Goal: Find contact information: Find contact information

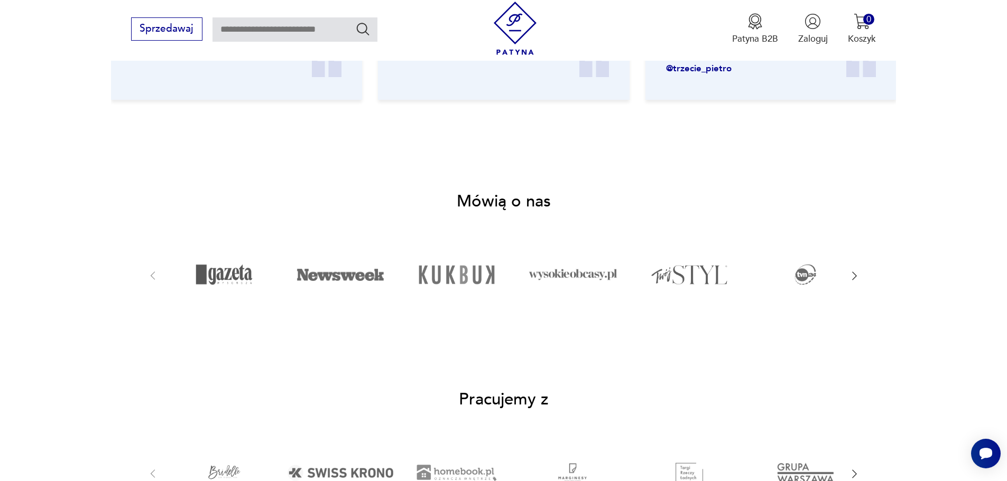
scroll to position [2992, 0]
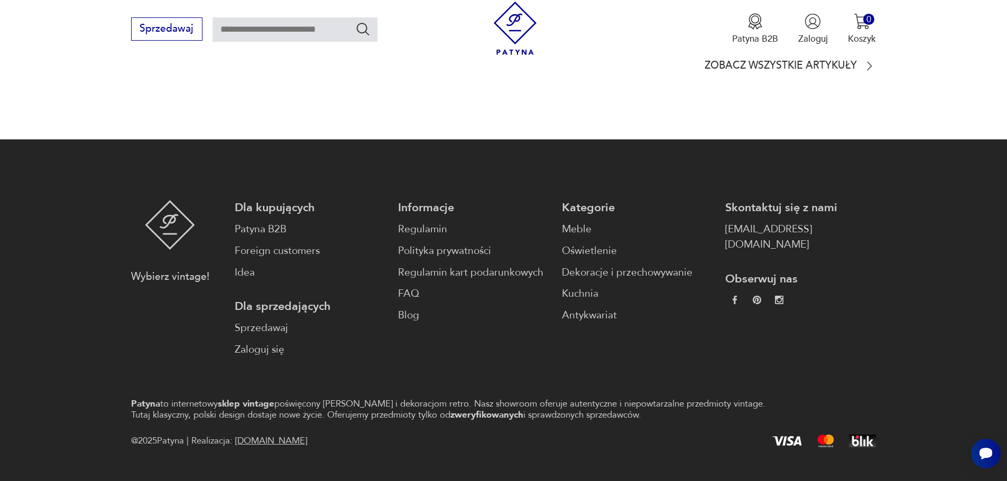
drag, startPoint x: 987, startPoint y: 143, endPoint x: 904, endPoint y: 495, distance: 361.6
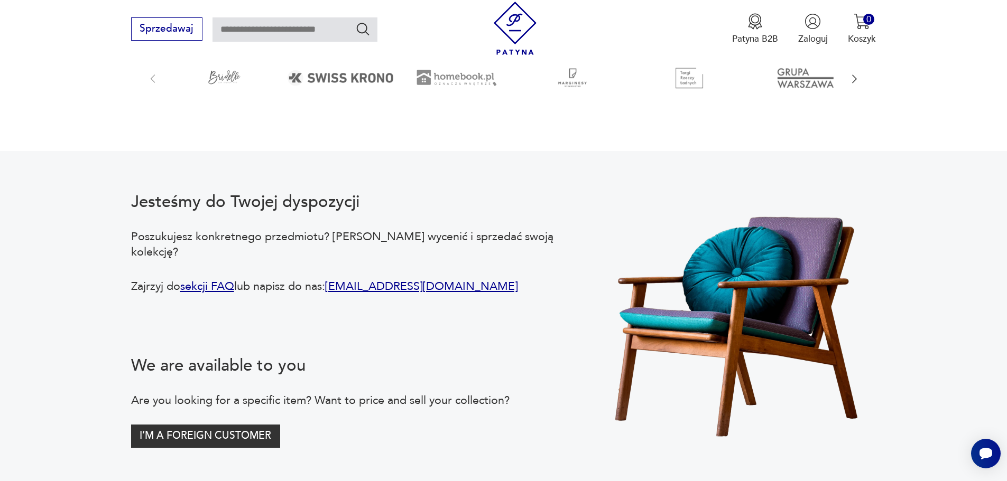
scroll to position [0, 0]
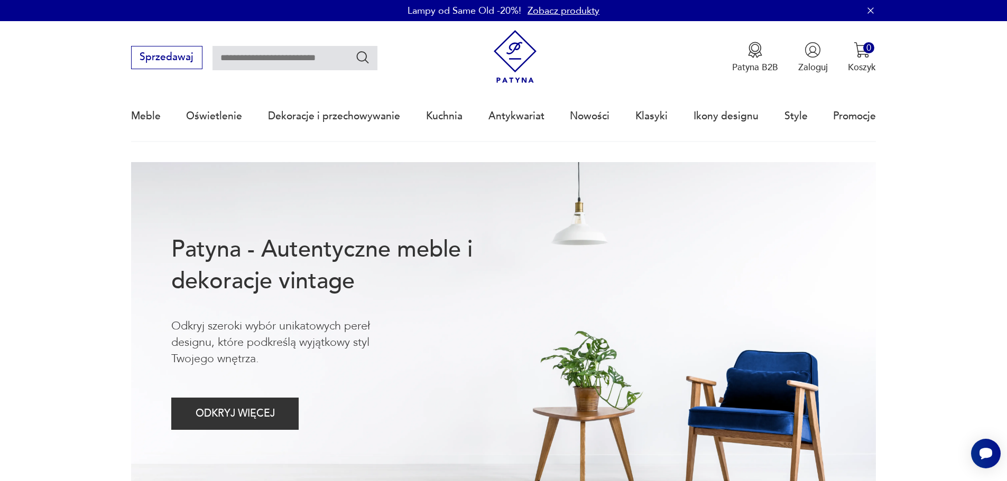
drag, startPoint x: 525, startPoint y: 356, endPoint x: 558, endPoint y: 2, distance: 356.1
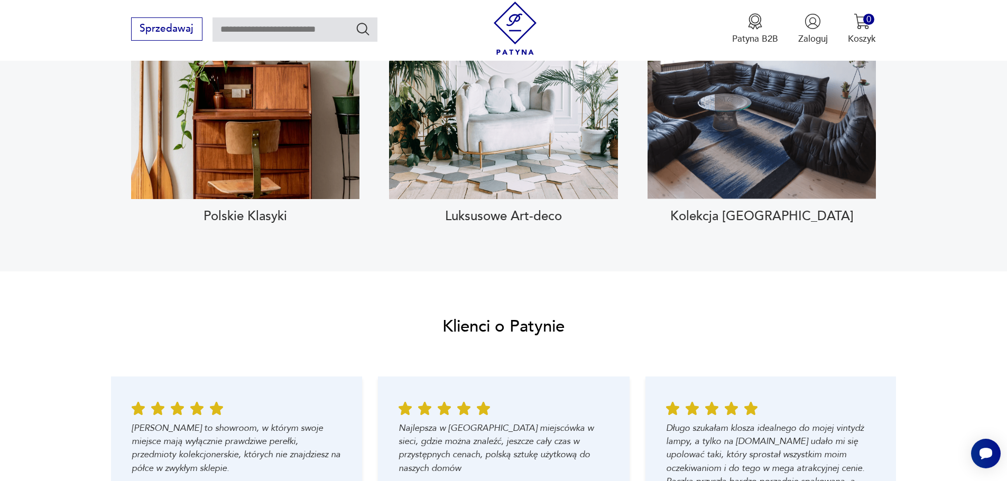
scroll to position [2992, 0]
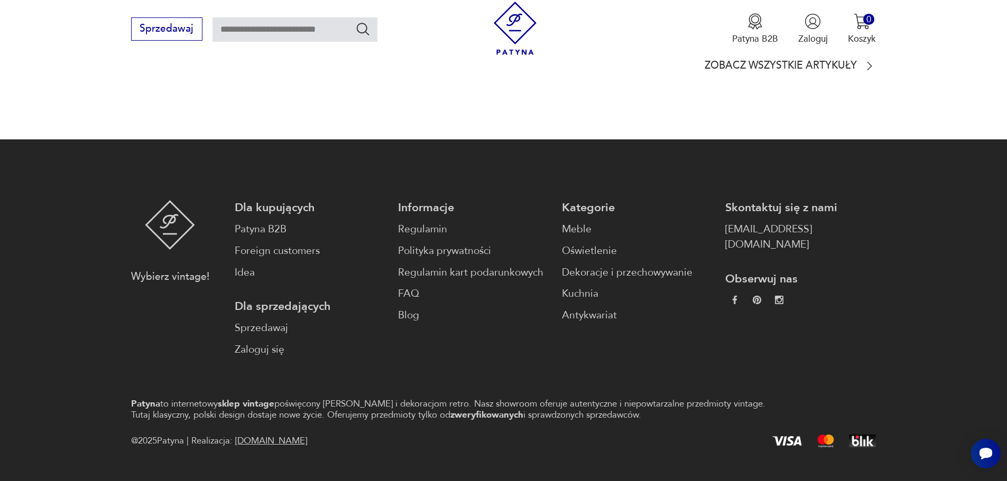
drag, startPoint x: 419, startPoint y: 141, endPoint x: 384, endPoint y: 335, distance: 197.0
drag, startPoint x: 845, startPoint y: 205, endPoint x: 698, endPoint y: 209, distance: 146.4
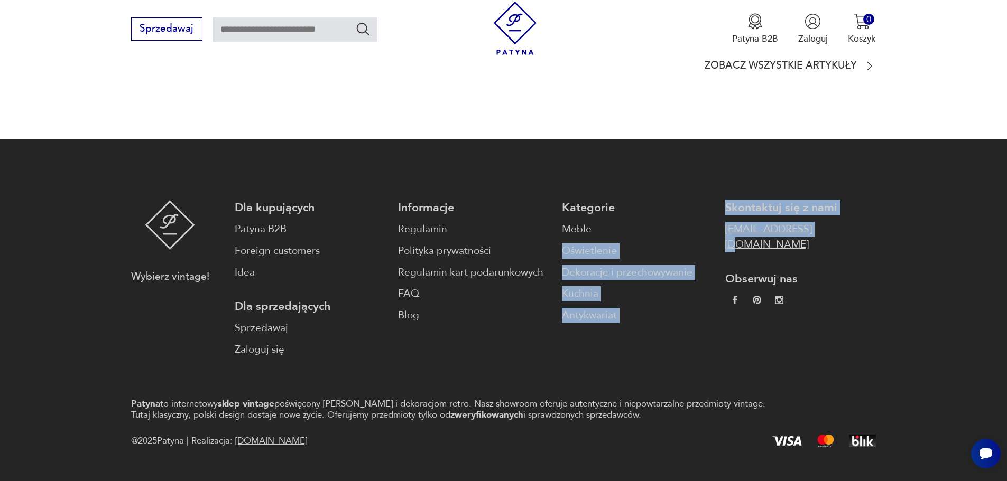
drag, startPoint x: 698, startPoint y: 209, endPoint x: 790, endPoint y: 197, distance: 92.2
click at [790, 200] on div "Dla kupujących Patyna B2B Foreign customers Idea Dla sprzedających Sprzedawaj Z…" at bounding box center [556, 278] width 642 height 157
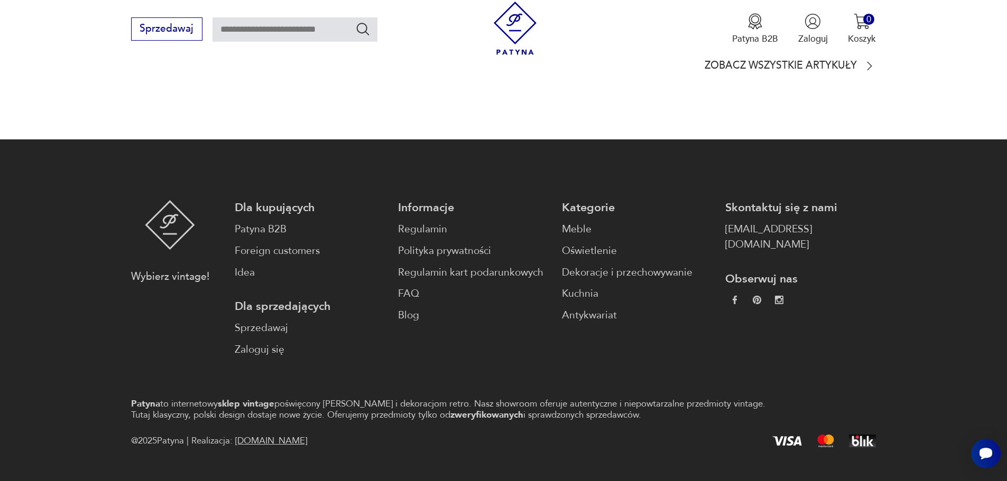
click at [821, 225] on div "Skontaktuj się z nami [EMAIL_ADDRESS][DOMAIN_NAME] Obserwuj nas" at bounding box center [800, 278] width 151 height 157
drag, startPoint x: 828, startPoint y: 239, endPoint x: 776, endPoint y: 202, distance: 63.6
click at [776, 202] on div "Skontaktuj się z nami [EMAIL_ADDRESS][DOMAIN_NAME] Obserwuj nas" at bounding box center [800, 278] width 151 height 157
click at [821, 217] on div "Skontaktuj się z nami [EMAIL_ADDRESS][DOMAIN_NAME] Obserwuj nas" at bounding box center [800, 278] width 151 height 157
drag, startPoint x: 822, startPoint y: 212, endPoint x: 701, endPoint y: 203, distance: 120.8
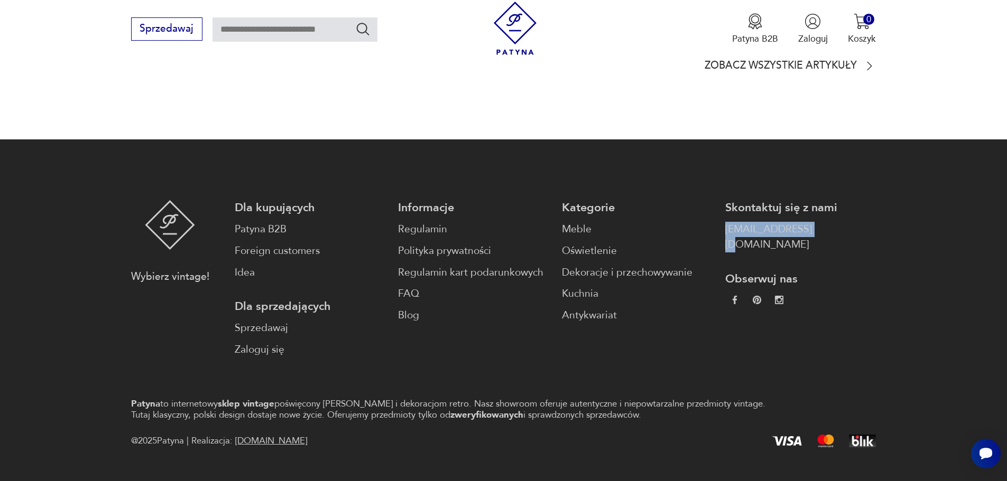
click at [701, 203] on div "Dla kupujących Patyna B2B Foreign customers Idea Dla sprzedających Sprzedawaj Z…" at bounding box center [556, 278] width 642 height 157
copy link "[EMAIL_ADDRESS][DOMAIN_NAME]"
